Goal: Task Accomplishment & Management: Use online tool/utility

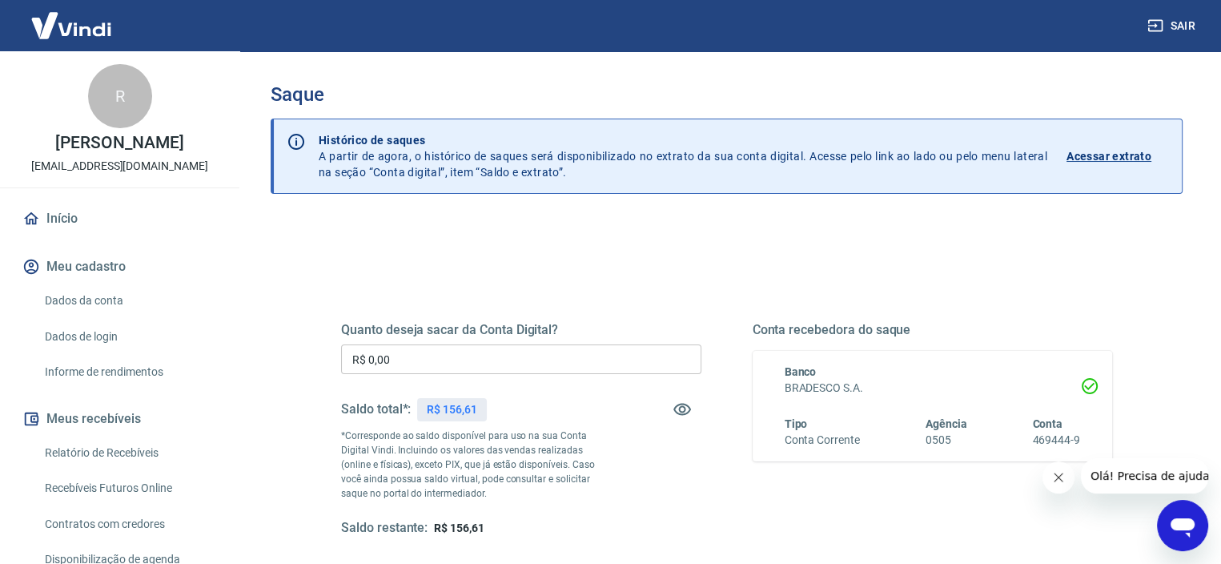
click at [482, 372] on input "R$ 0,00" at bounding box center [521, 359] width 360 height 30
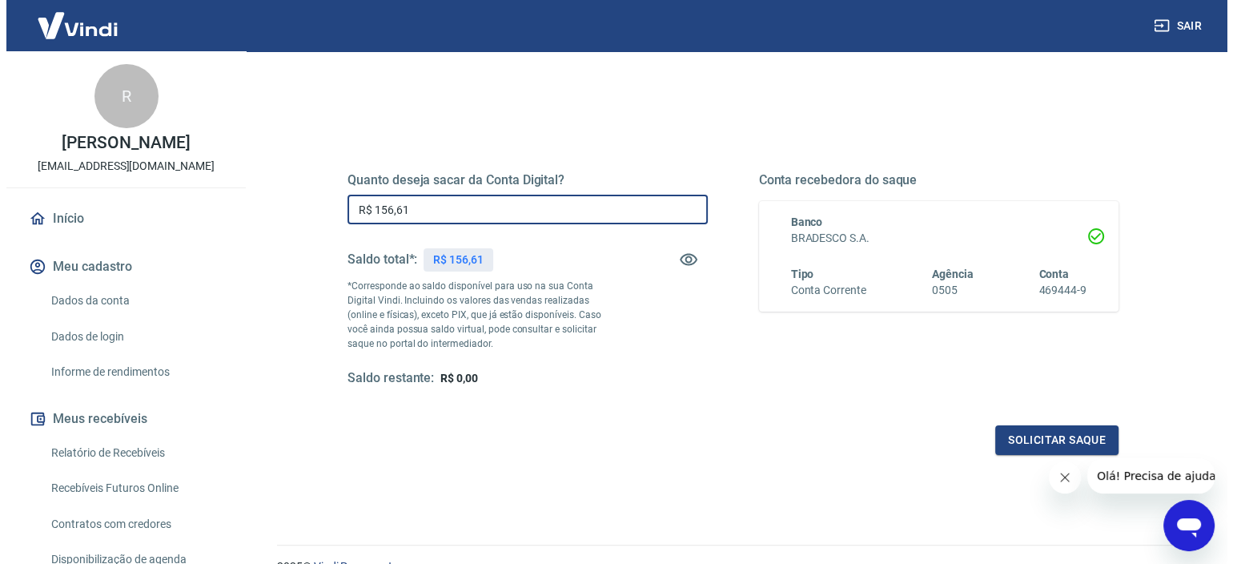
scroll to position [160, 0]
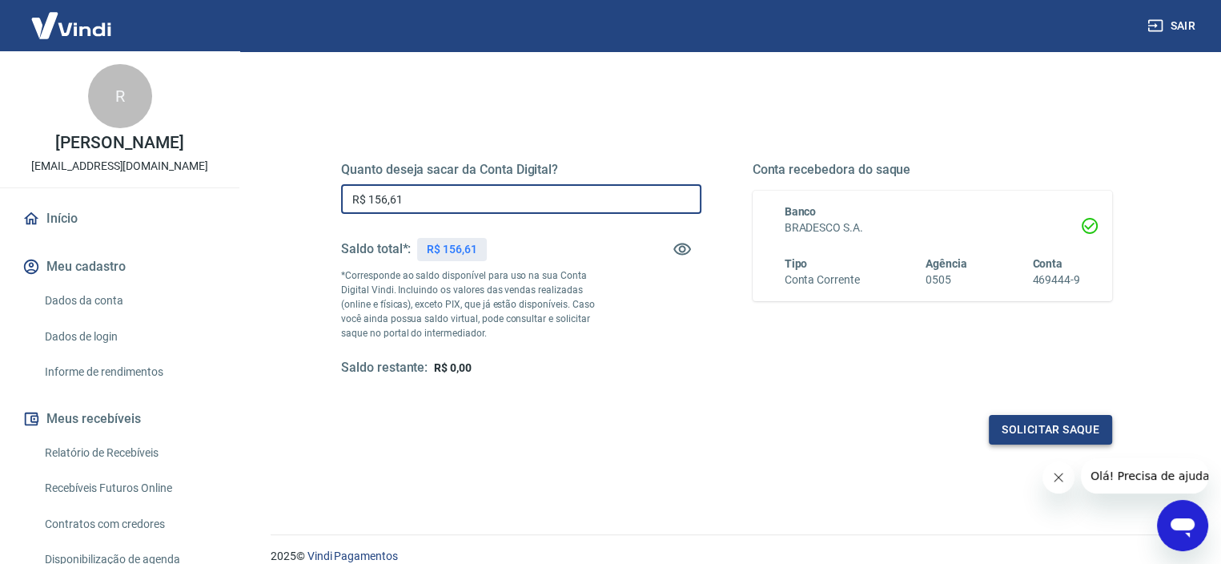
type input "R$ 156,61"
click at [1069, 431] on button "Solicitar saque" at bounding box center [1050, 430] width 123 height 30
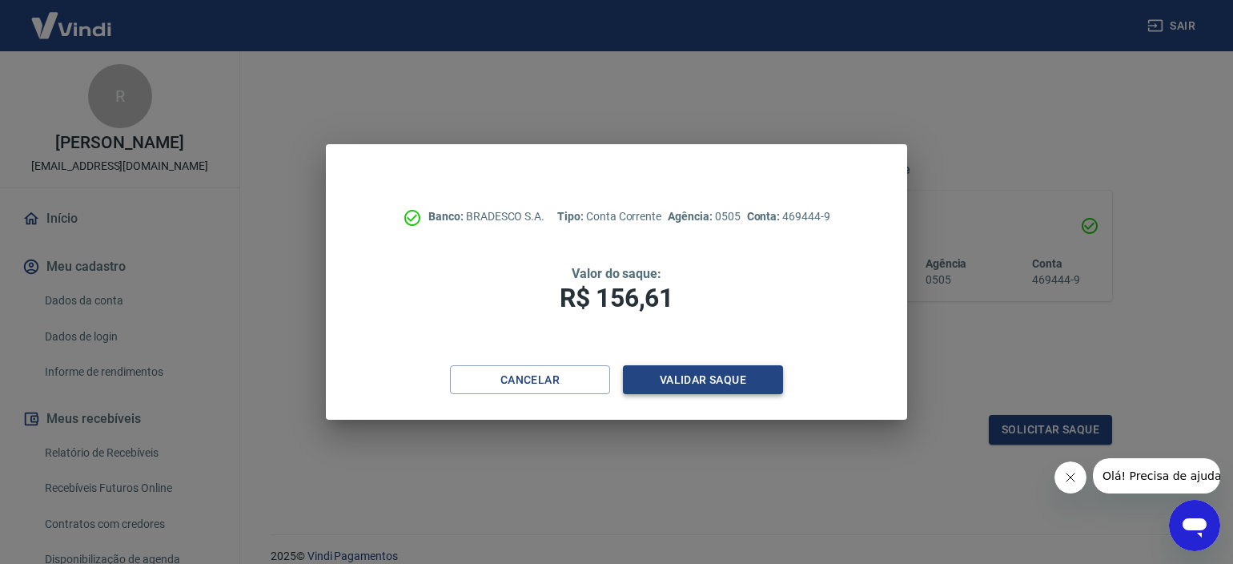
click at [701, 376] on button "Validar saque" at bounding box center [703, 380] width 160 height 30
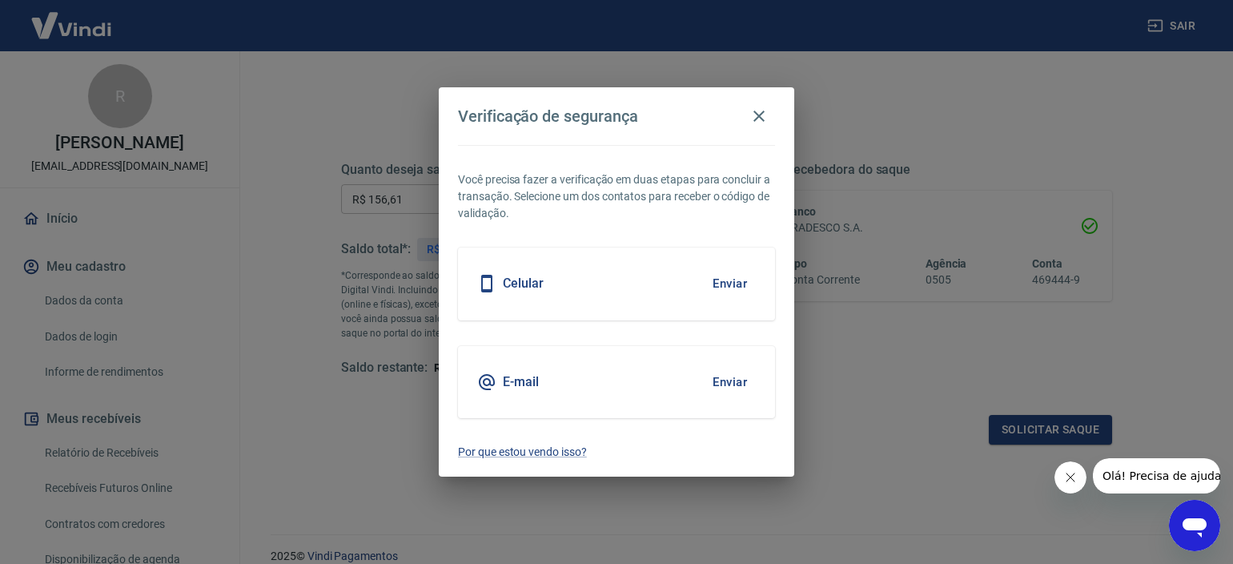
click at [720, 279] on button "Enviar" at bounding box center [730, 284] width 52 height 34
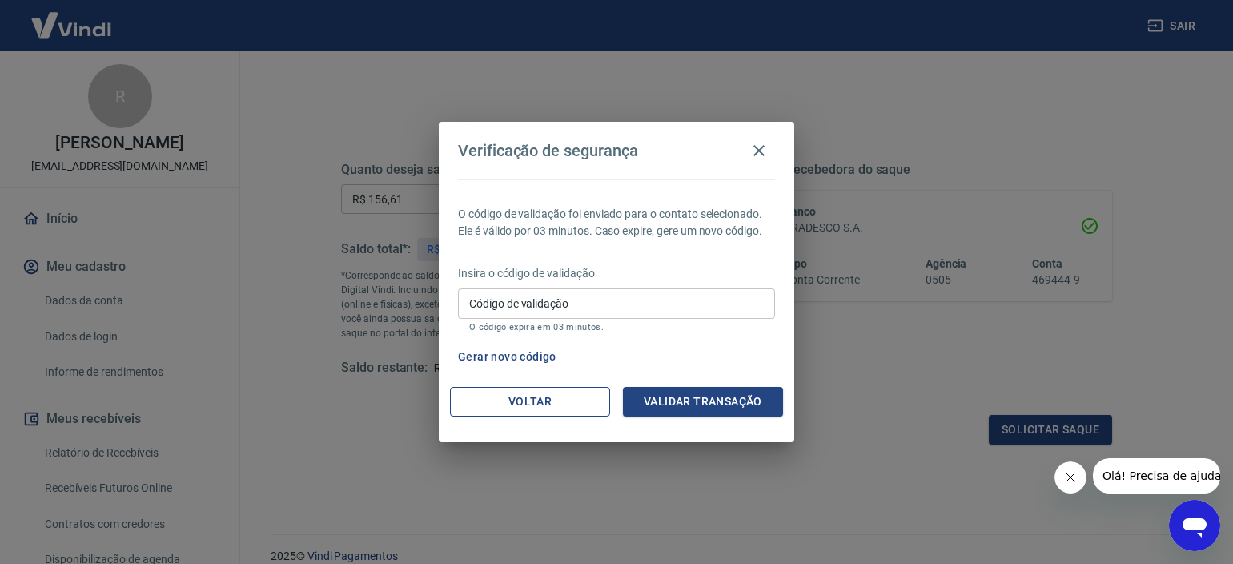
click at [536, 400] on button "Voltar" at bounding box center [530, 402] width 160 height 30
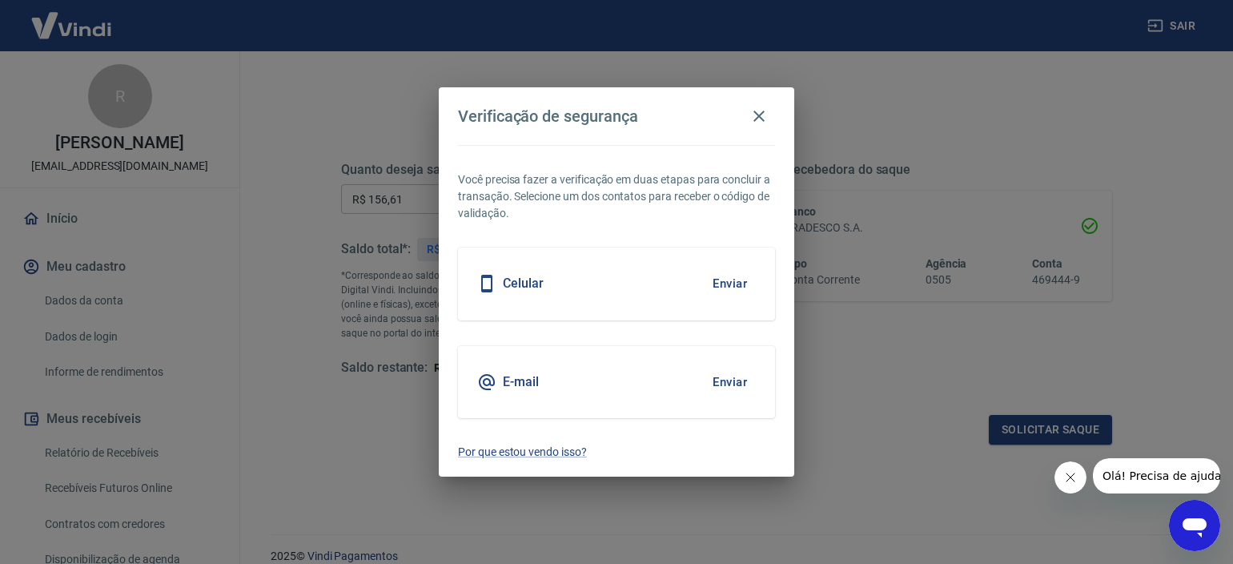
click at [557, 364] on div "E-mail Enviar" at bounding box center [616, 382] width 317 height 72
click at [730, 381] on button "Enviar" at bounding box center [730, 382] width 52 height 34
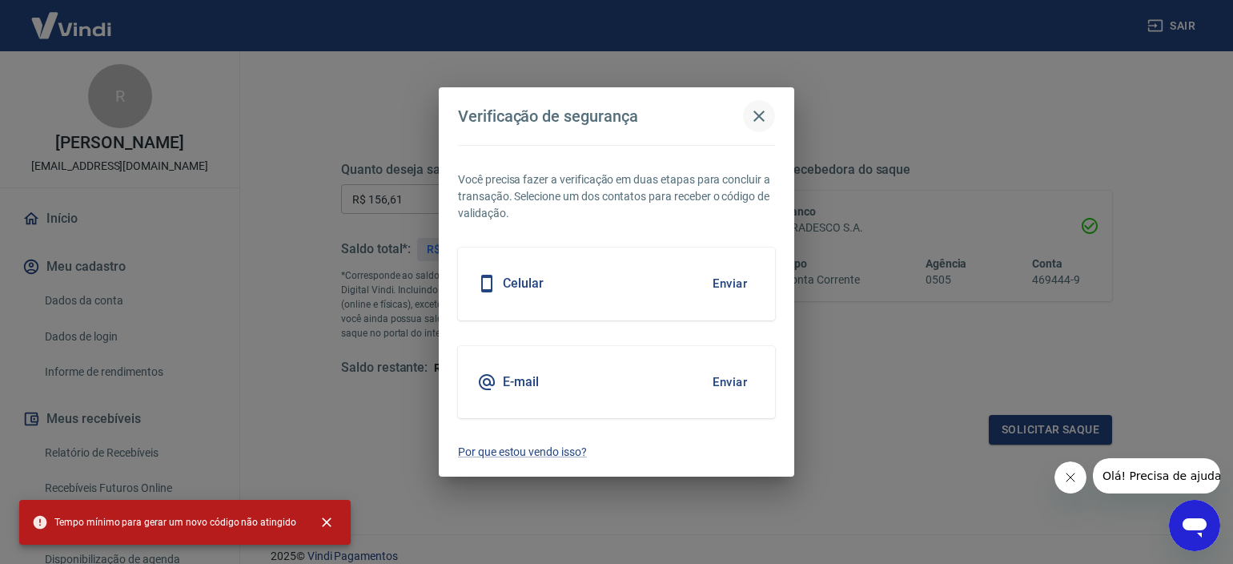
click at [757, 110] on icon "button" at bounding box center [758, 115] width 19 height 19
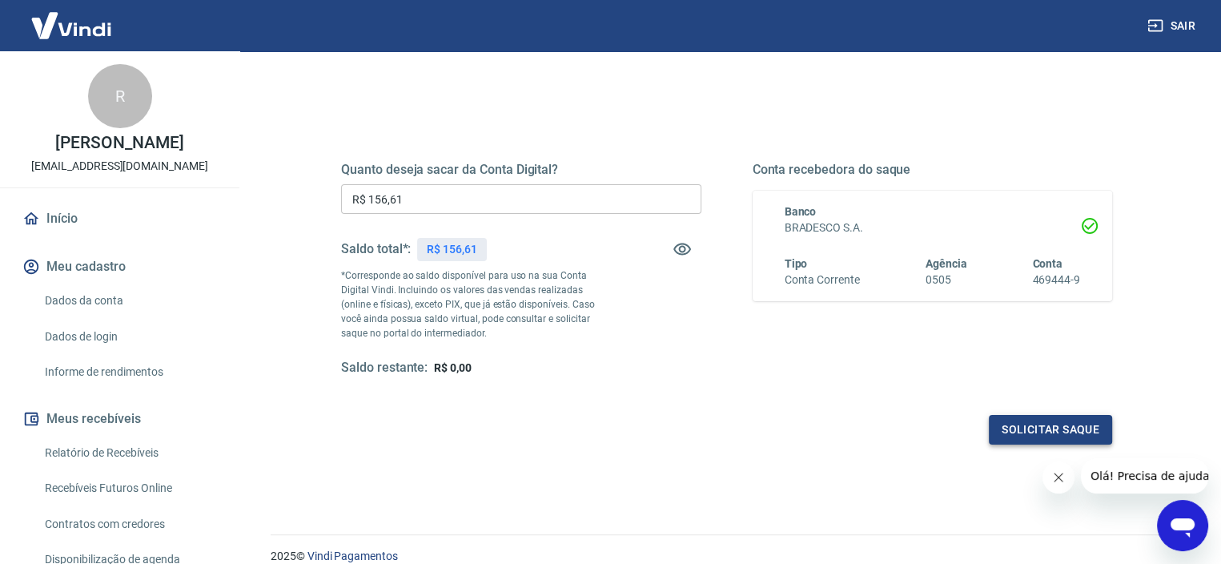
click at [1077, 431] on button "Solicitar saque" at bounding box center [1050, 430] width 123 height 30
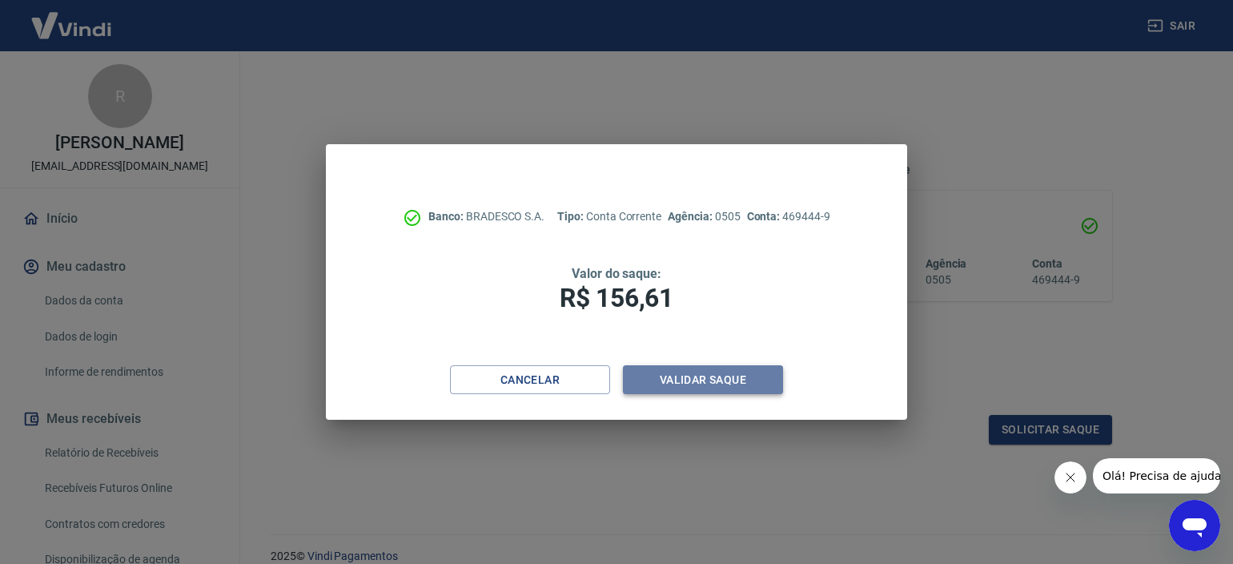
click at [706, 377] on button "Validar saque" at bounding box center [703, 380] width 160 height 30
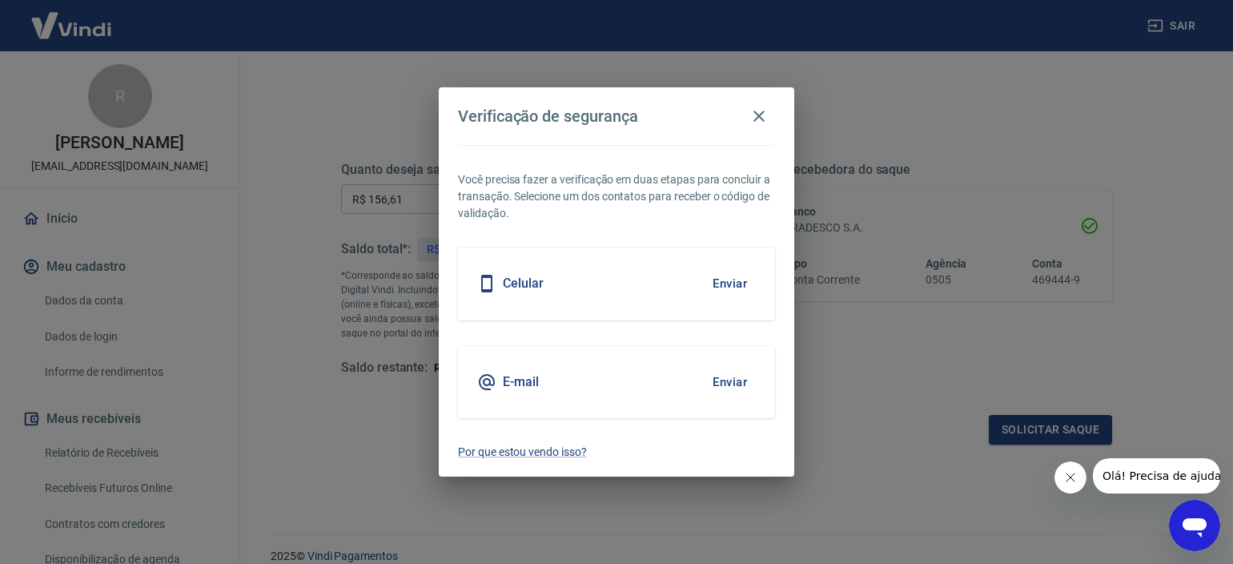
click at [727, 284] on button "Enviar" at bounding box center [730, 284] width 52 height 34
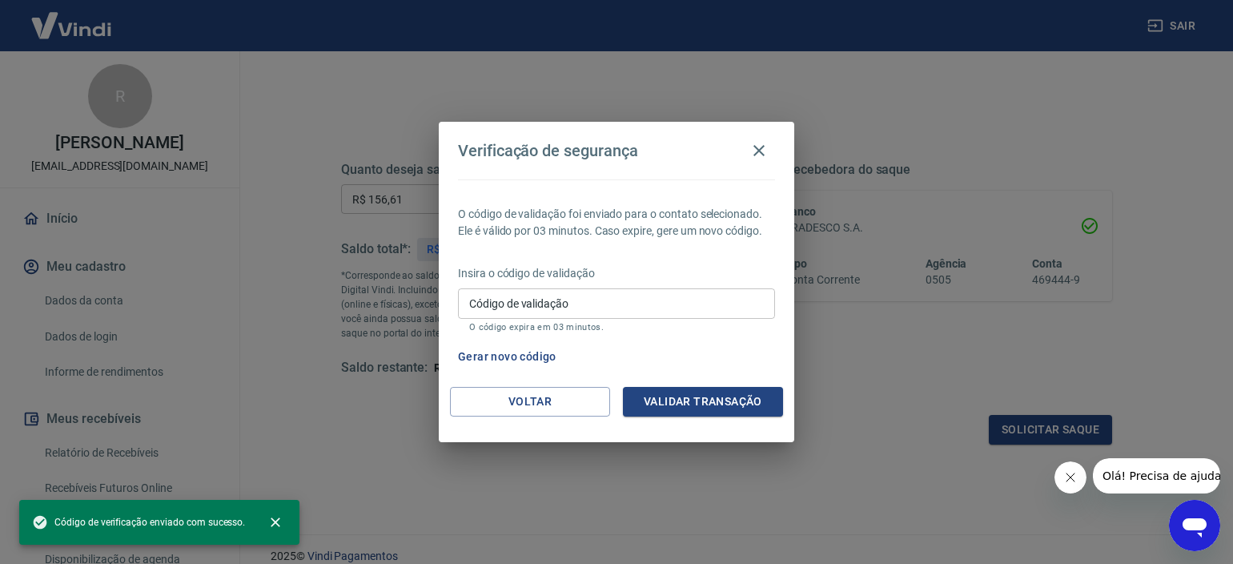
click at [600, 297] on input "Código de validação" at bounding box center [616, 303] width 317 height 30
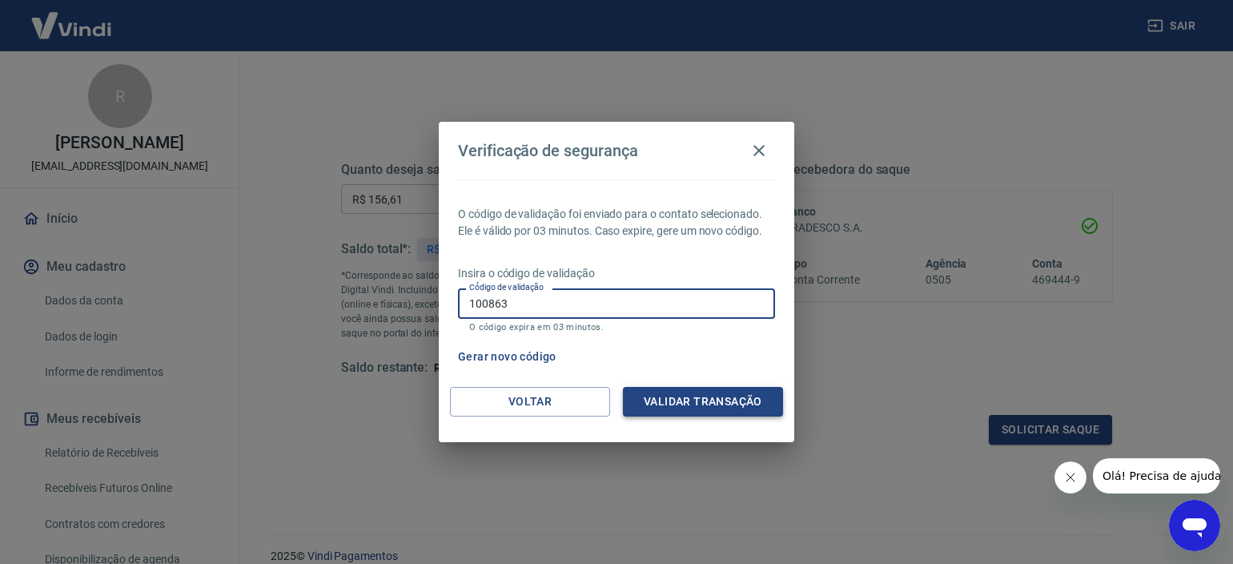
type input "100863"
click at [751, 400] on button "Validar transação" at bounding box center [703, 402] width 160 height 30
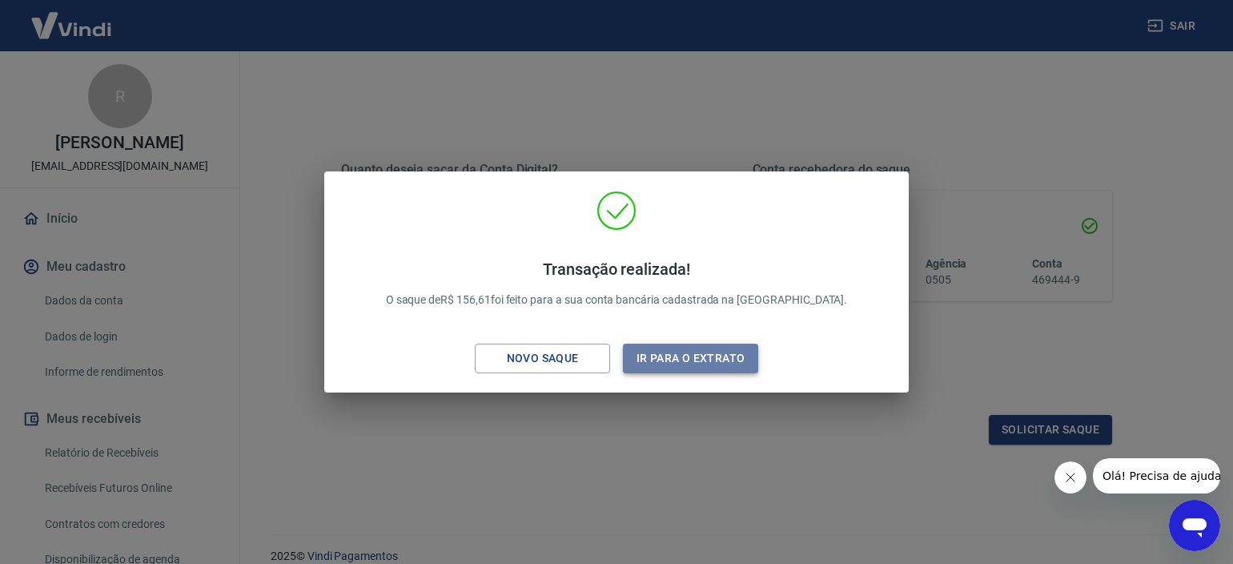
click at [736, 350] on button "Ir para o extrato" at bounding box center [690, 358] width 135 height 30
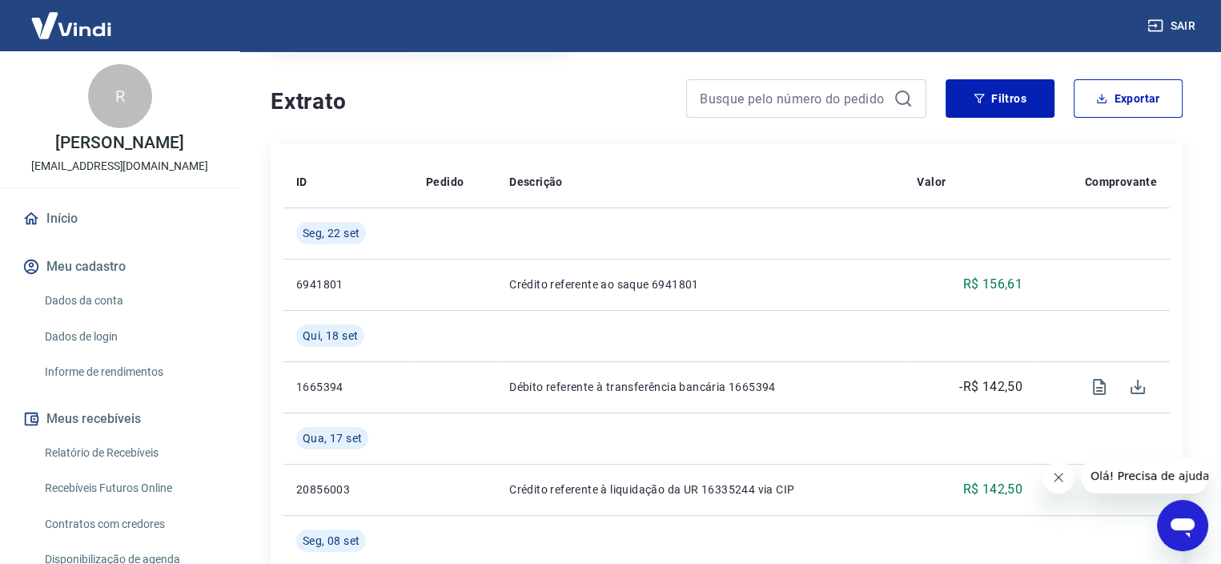
scroll to position [320, 0]
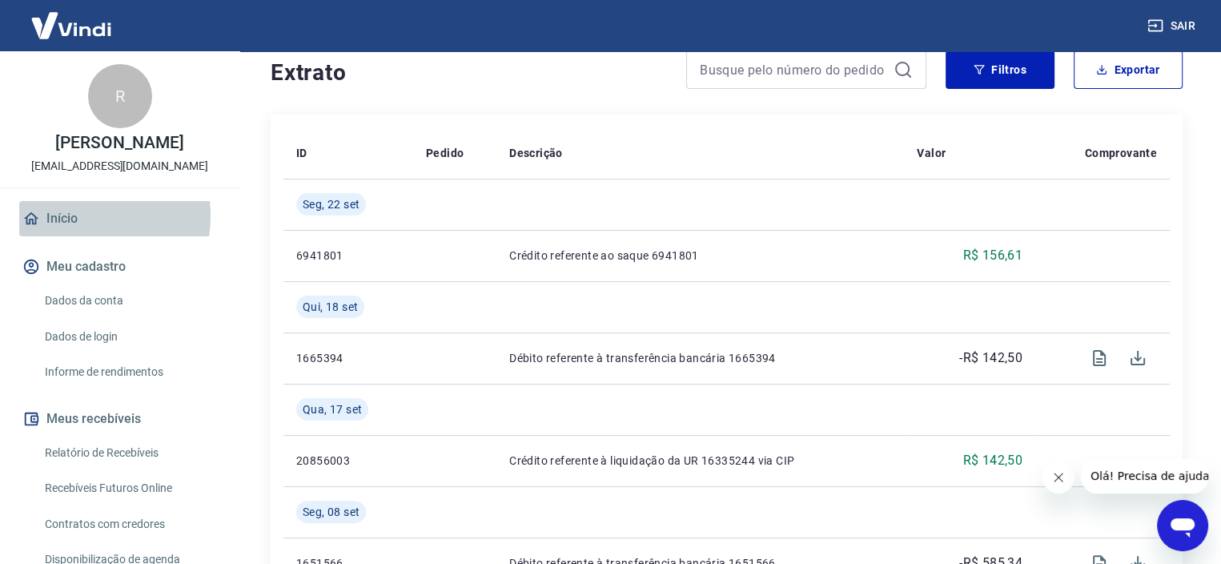
click at [70, 215] on link "Início" at bounding box center [119, 218] width 201 height 35
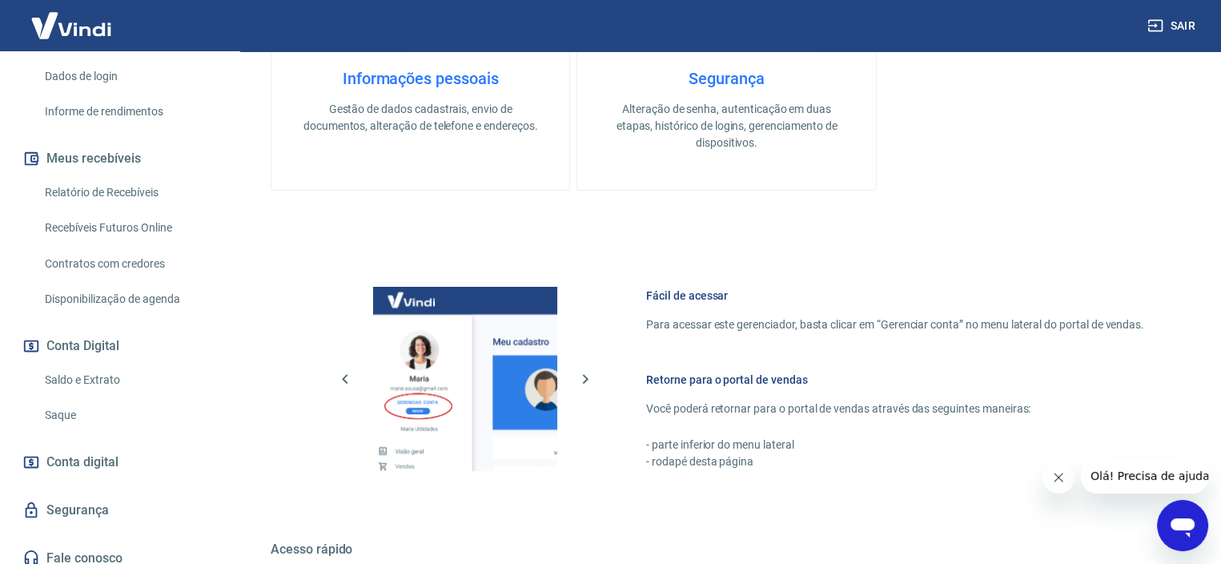
scroll to position [271, 0]
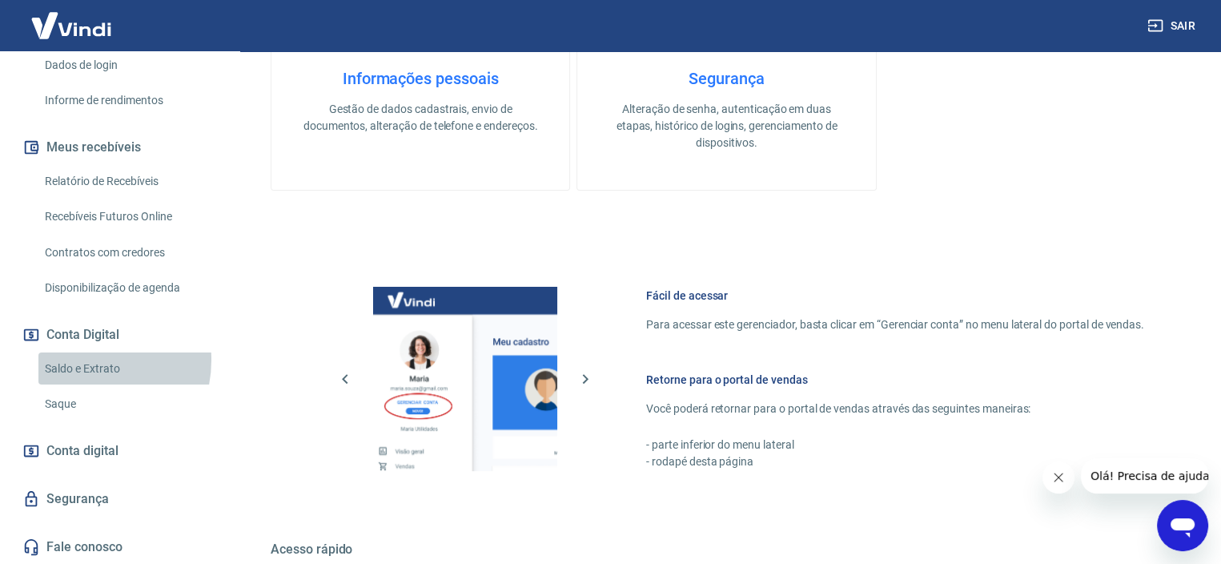
click at [86, 359] on link "Saldo e Extrato" at bounding box center [129, 368] width 182 height 33
